Goal: Navigation & Orientation: Go to known website

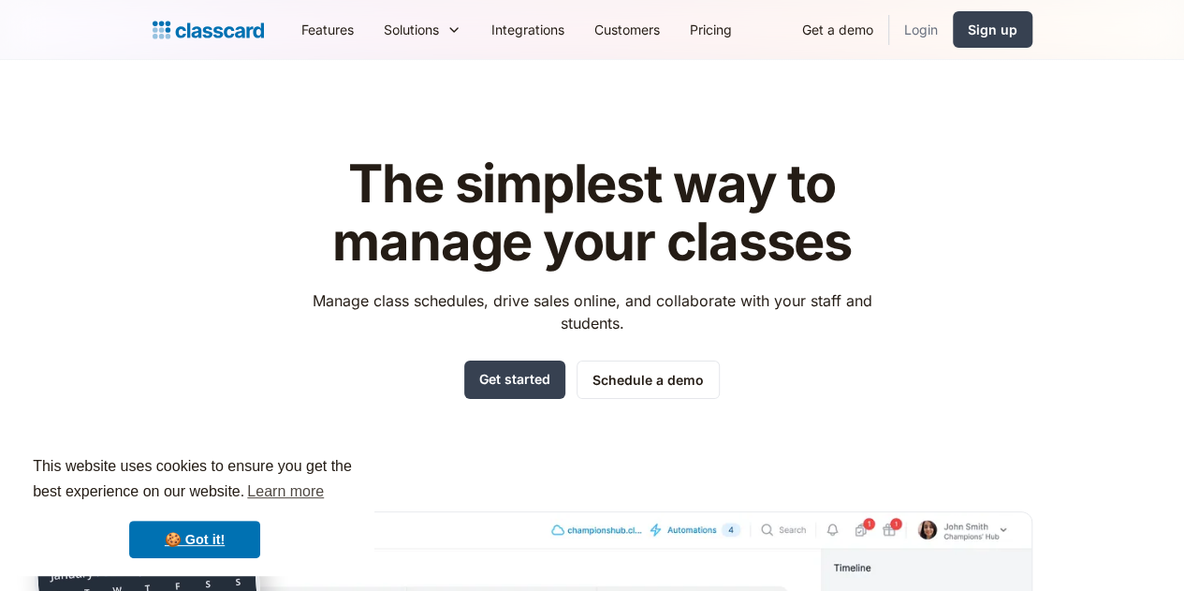
click at [953, 31] on link "Login" at bounding box center [921, 29] width 64 height 42
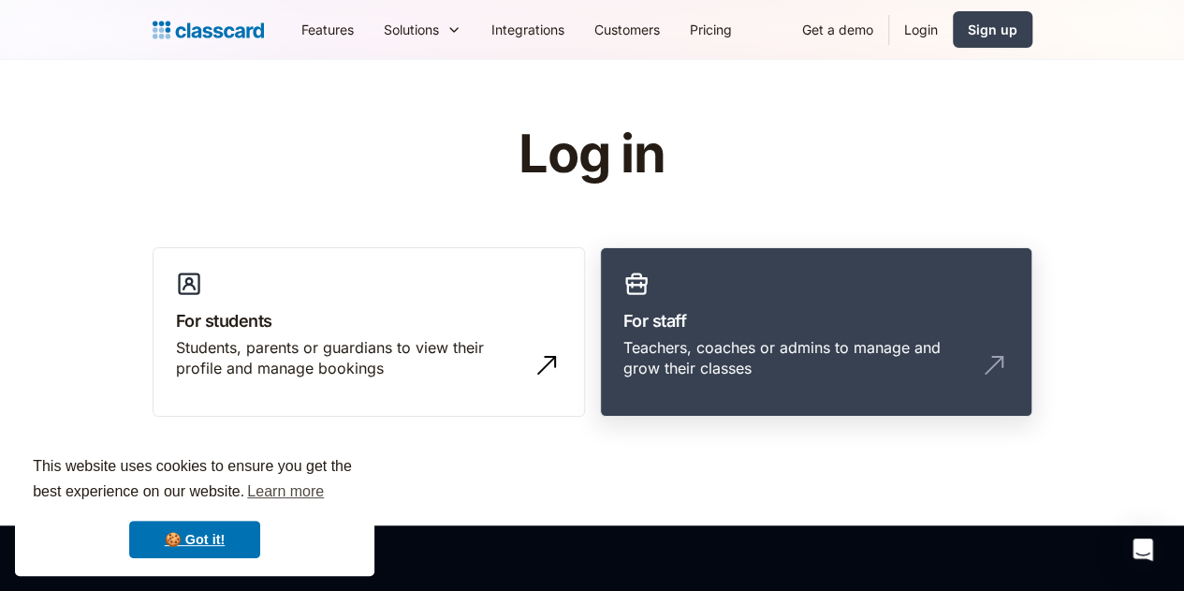
click at [815, 270] on link "For staff Teachers, coaches or admins to manage and grow their classes" at bounding box center [816, 332] width 432 height 170
